Goal: Information Seeking & Learning: Learn about a topic

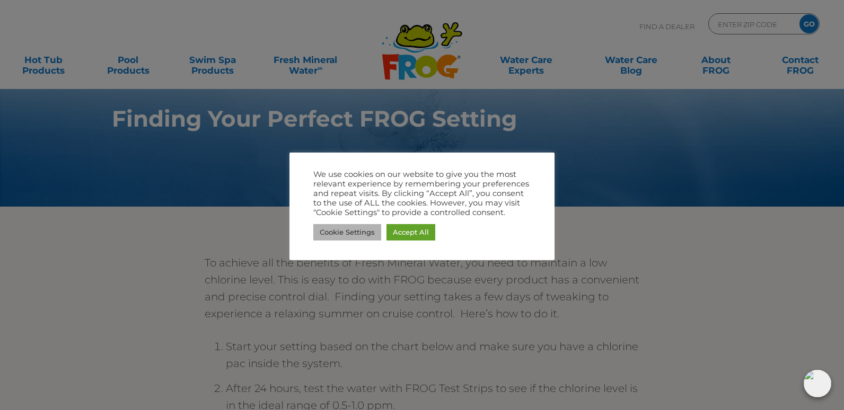
click at [362, 235] on link "Cookie Settings" at bounding box center [347, 232] width 68 height 16
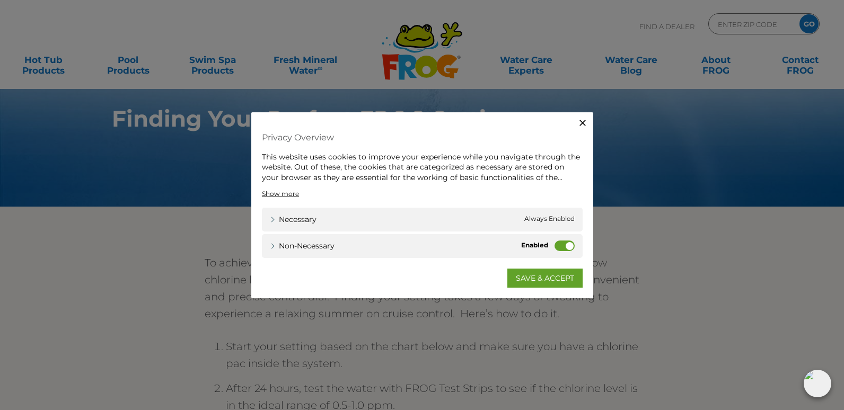
click at [566, 247] on label "Non-necessary" at bounding box center [565, 246] width 20 height 11
click at [0, 0] on input "Non-necessary" at bounding box center [0, 0] width 0 height 0
click at [561, 280] on link "SAVE & ACCEPT" at bounding box center [544, 278] width 75 height 19
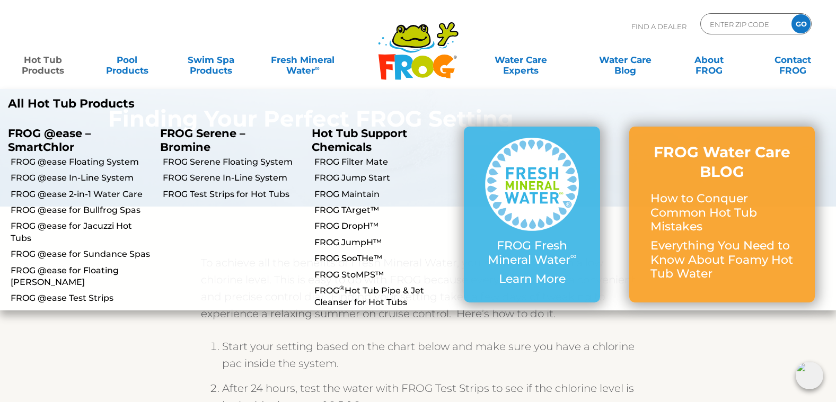
click at [47, 71] on link "Hot Tub Products" at bounding box center [43, 59] width 65 height 21
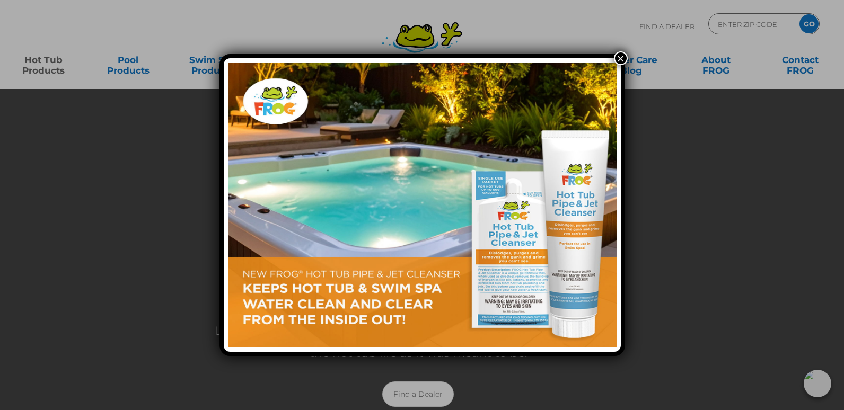
click at [621, 58] on button "×" at bounding box center [621, 58] width 14 height 14
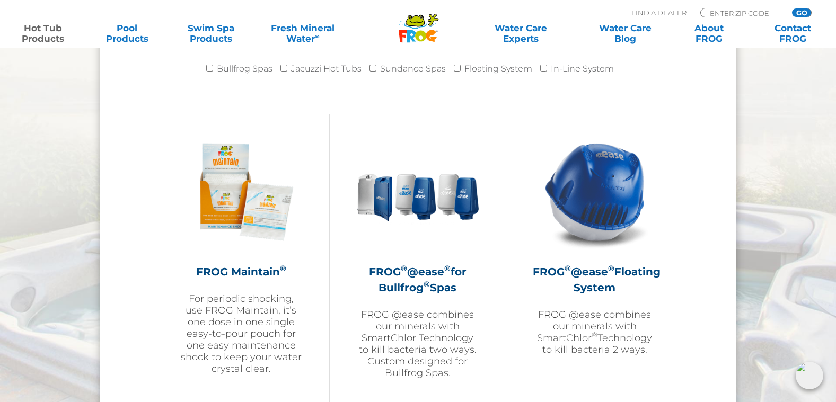
scroll to position [1114, 0]
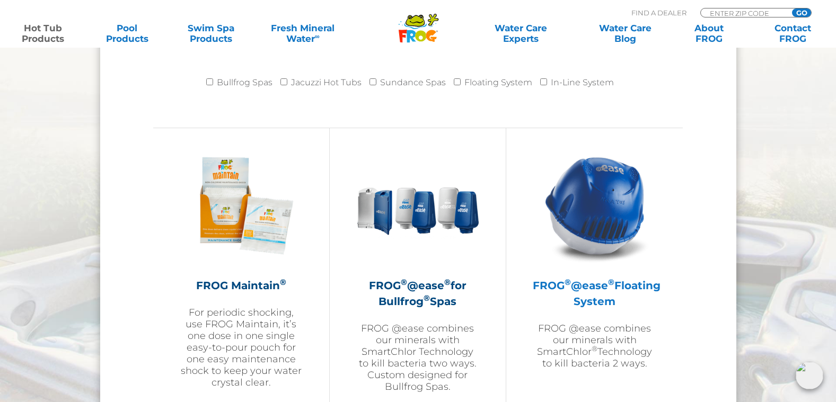
click at [584, 302] on h2 "FROG ® @ease ® Floating System" at bounding box center [595, 294] width 124 height 32
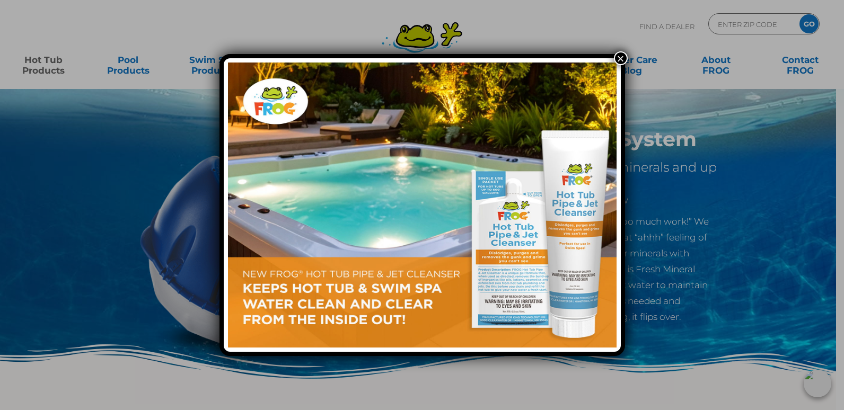
click at [618, 59] on button "×" at bounding box center [621, 58] width 14 height 14
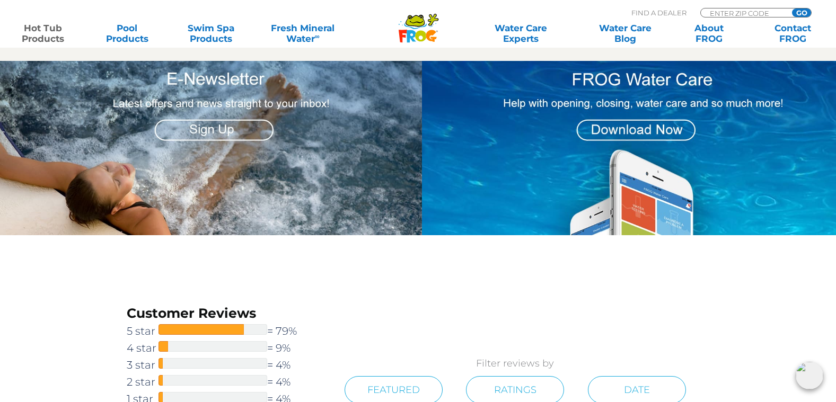
scroll to position [1326, 0]
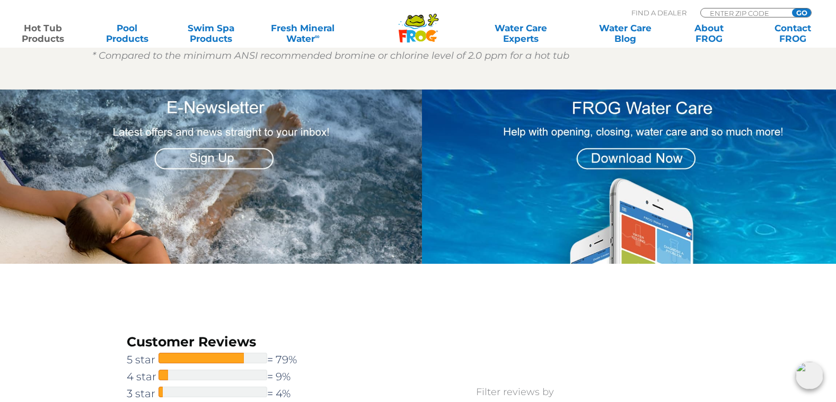
click at [611, 217] on img at bounding box center [633, 177] width 422 height 174
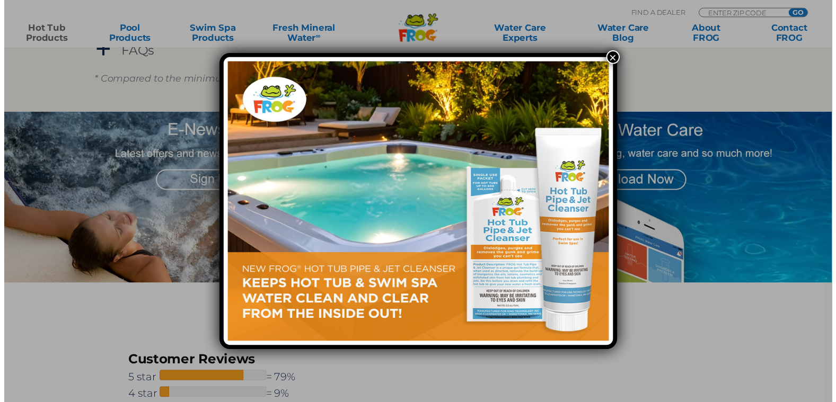
scroll to position [1303, 0]
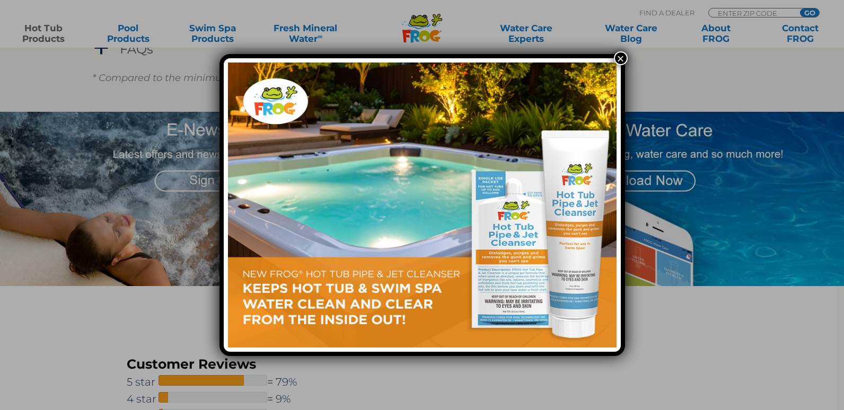
click at [623, 60] on button "×" at bounding box center [621, 58] width 14 height 14
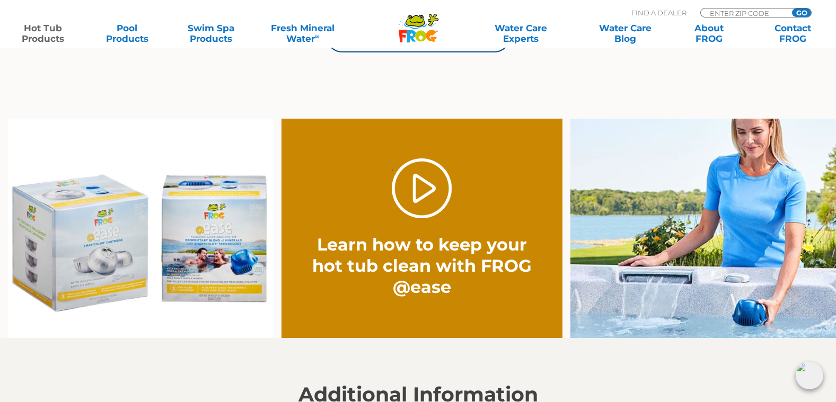
scroll to position [773, 0]
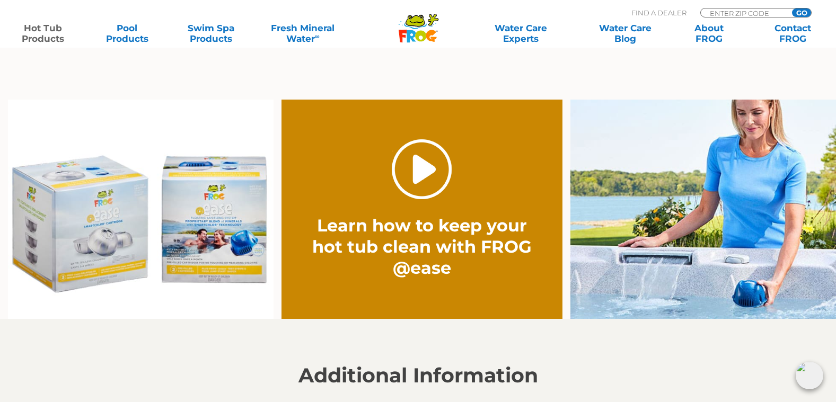
click at [406, 181] on link "." at bounding box center [422, 169] width 60 height 60
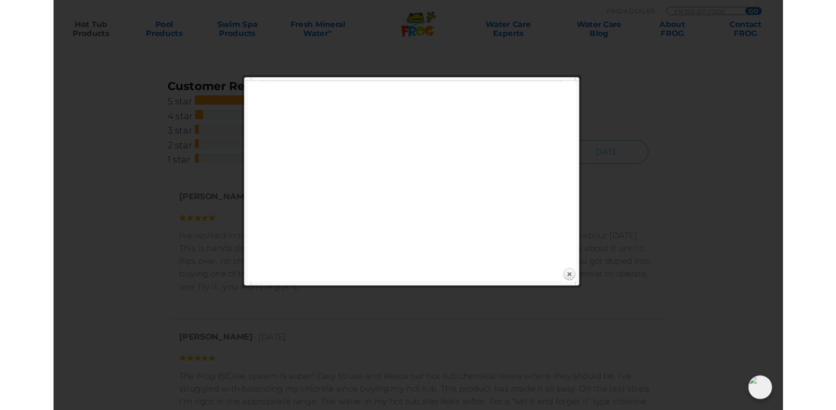
scroll to position [1566, 0]
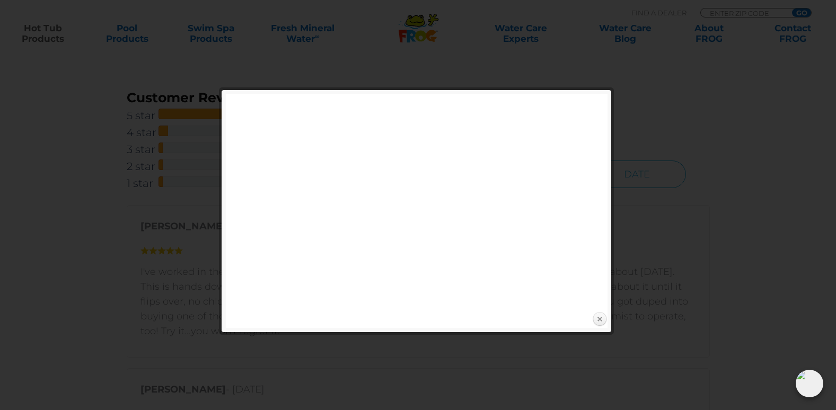
click at [603, 323] on link "Close" at bounding box center [600, 320] width 16 height 16
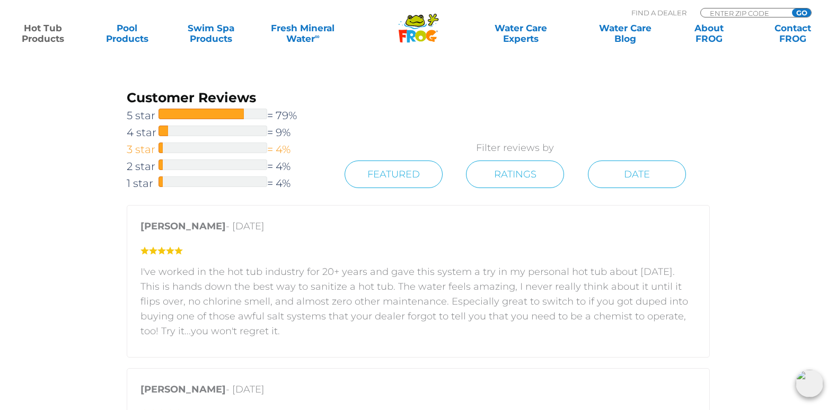
click at [216, 148] on div at bounding box center [213, 148] width 109 height 11
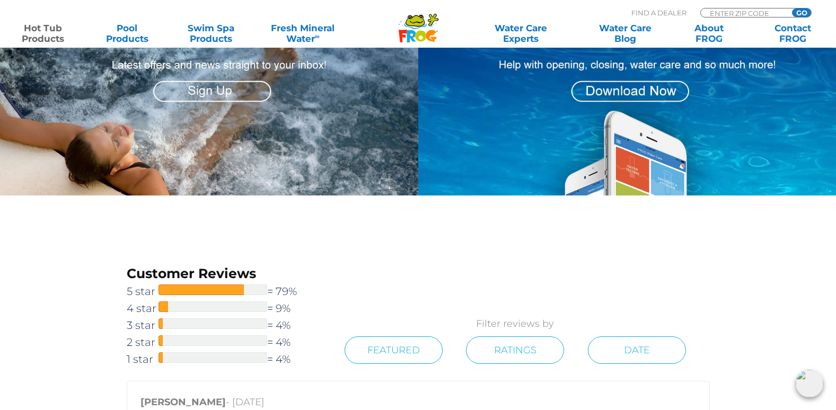
scroll to position [1390, 0]
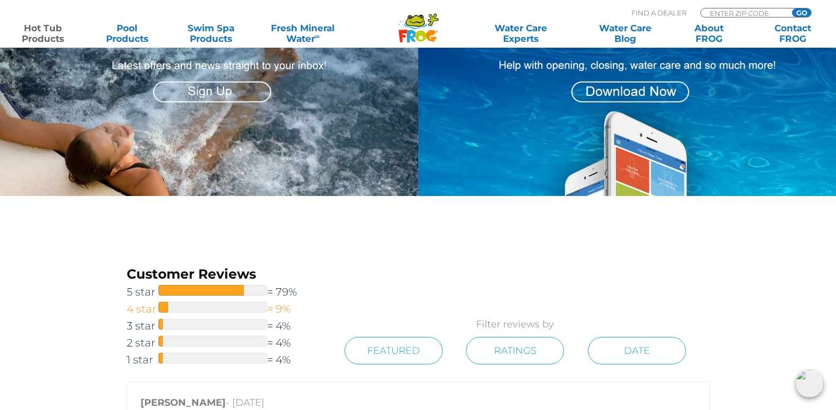
click at [232, 312] on div at bounding box center [213, 307] width 109 height 11
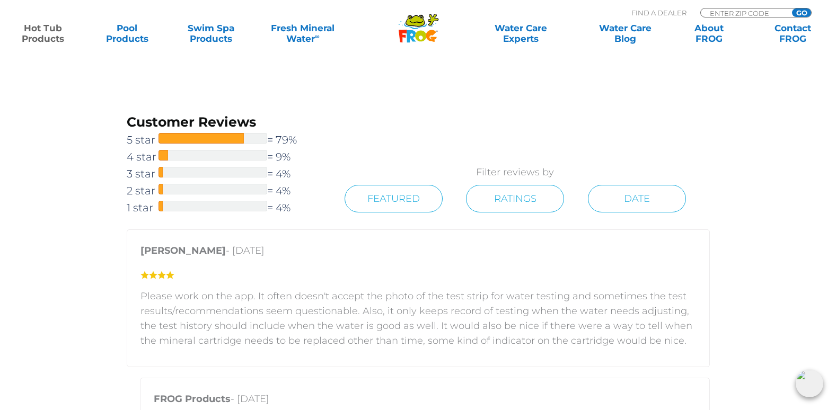
scroll to position [1549, 0]
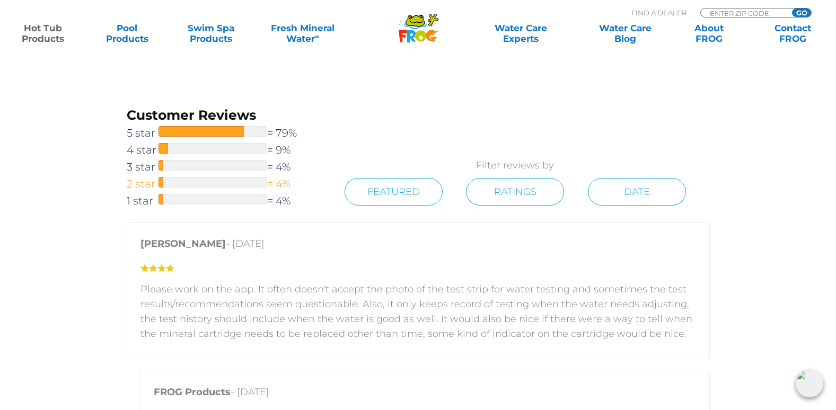
click at [229, 188] on link "2 star = 4%" at bounding box center [224, 184] width 195 height 17
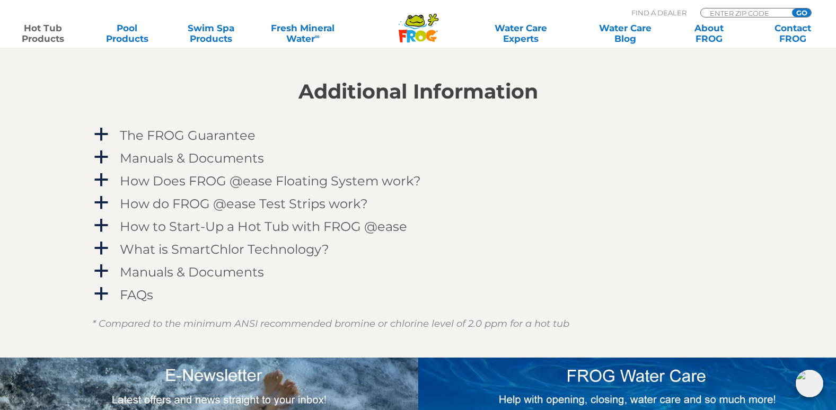
scroll to position [1019, 0]
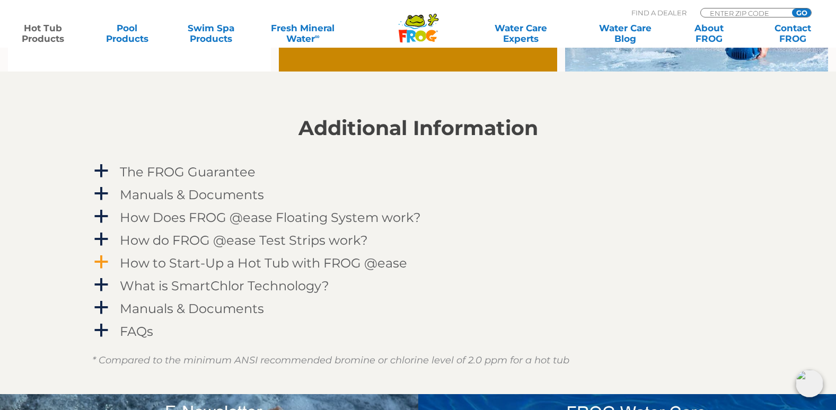
click at [177, 262] on h4 "How to Start-Up a Hot Tub with FROG @ease" at bounding box center [263, 263] width 287 height 14
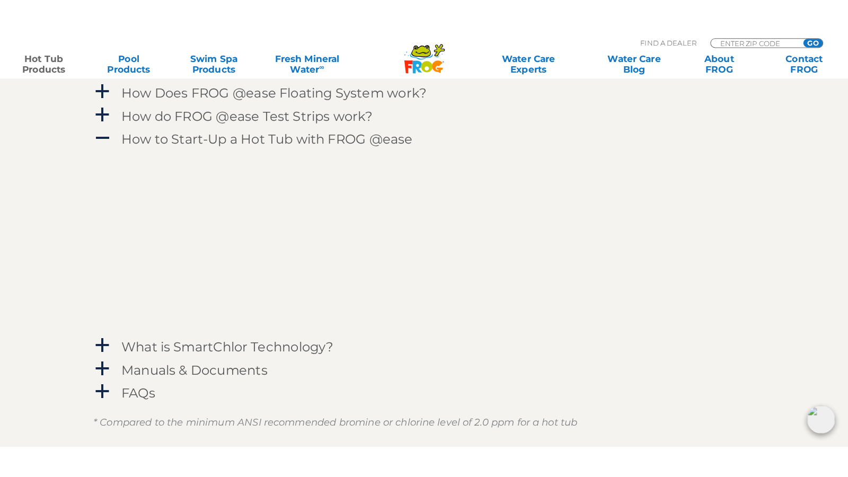
scroll to position [1181, 0]
